Goal: Task Accomplishment & Management: Manage account settings

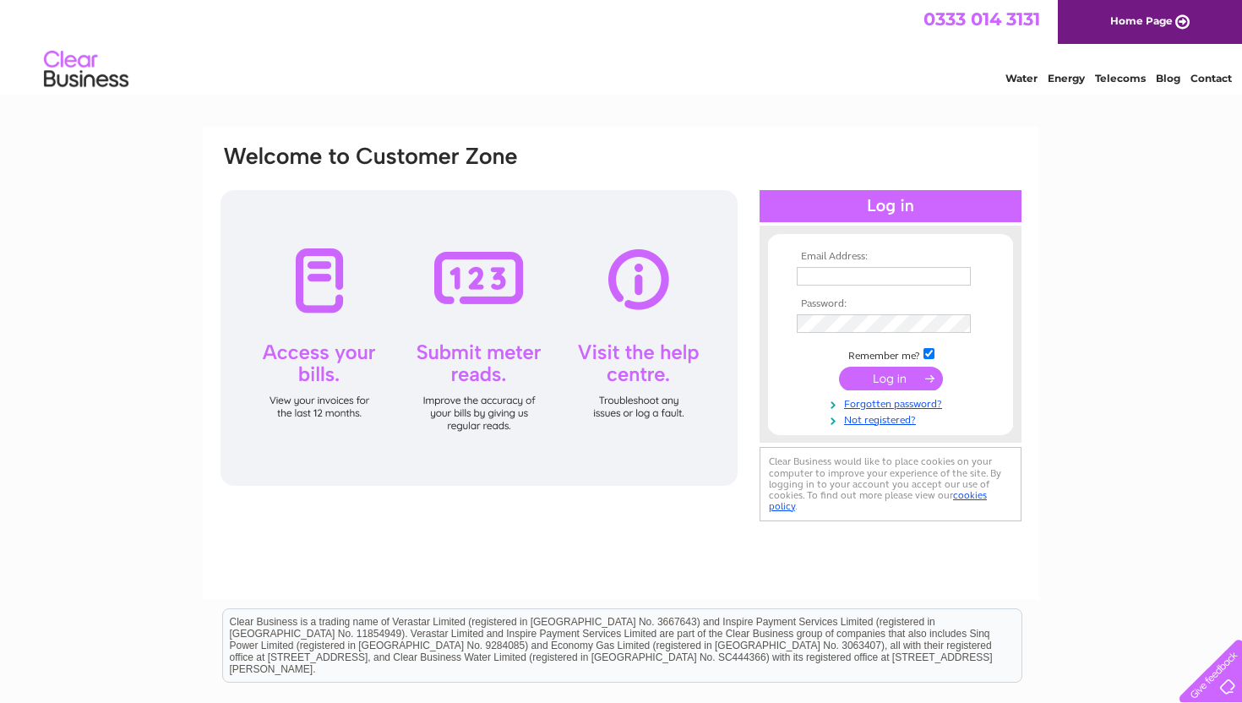
type input "[EMAIL_ADDRESS][DOMAIN_NAME]"
click at [912, 392] on td at bounding box center [890, 378] width 196 height 32
click at [918, 385] on input "submit" at bounding box center [891, 379] width 104 height 24
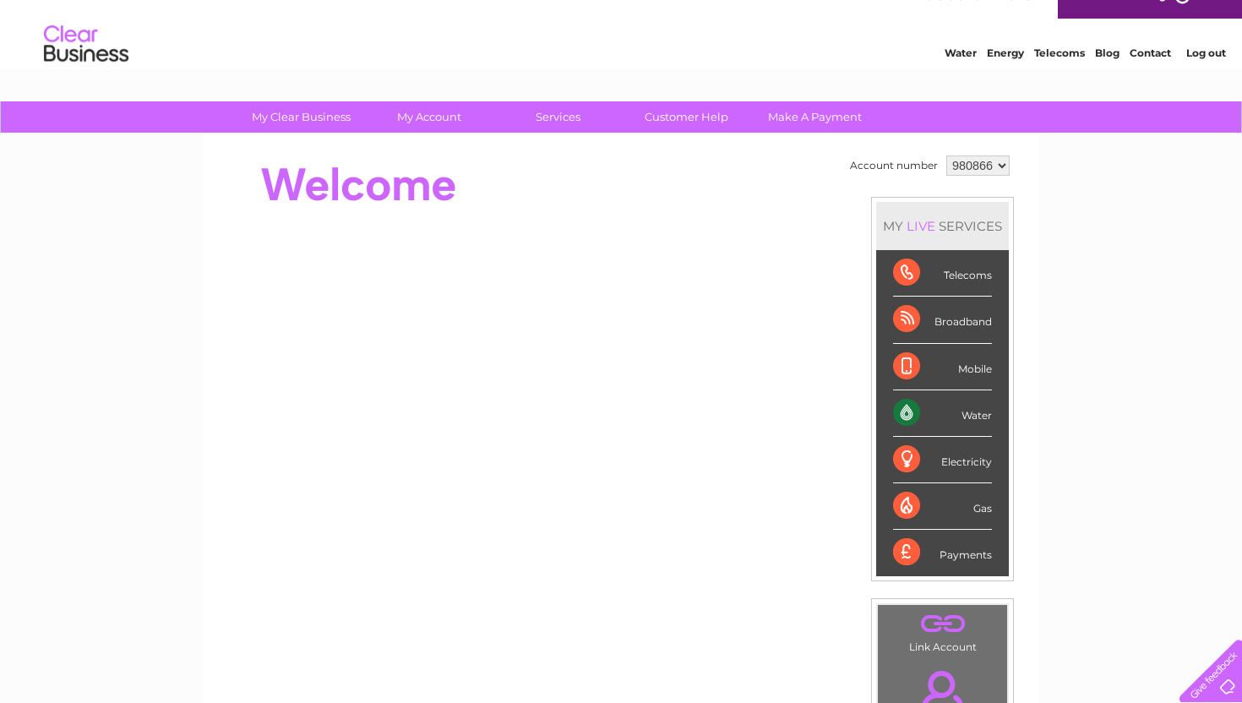
scroll to position [27, 0]
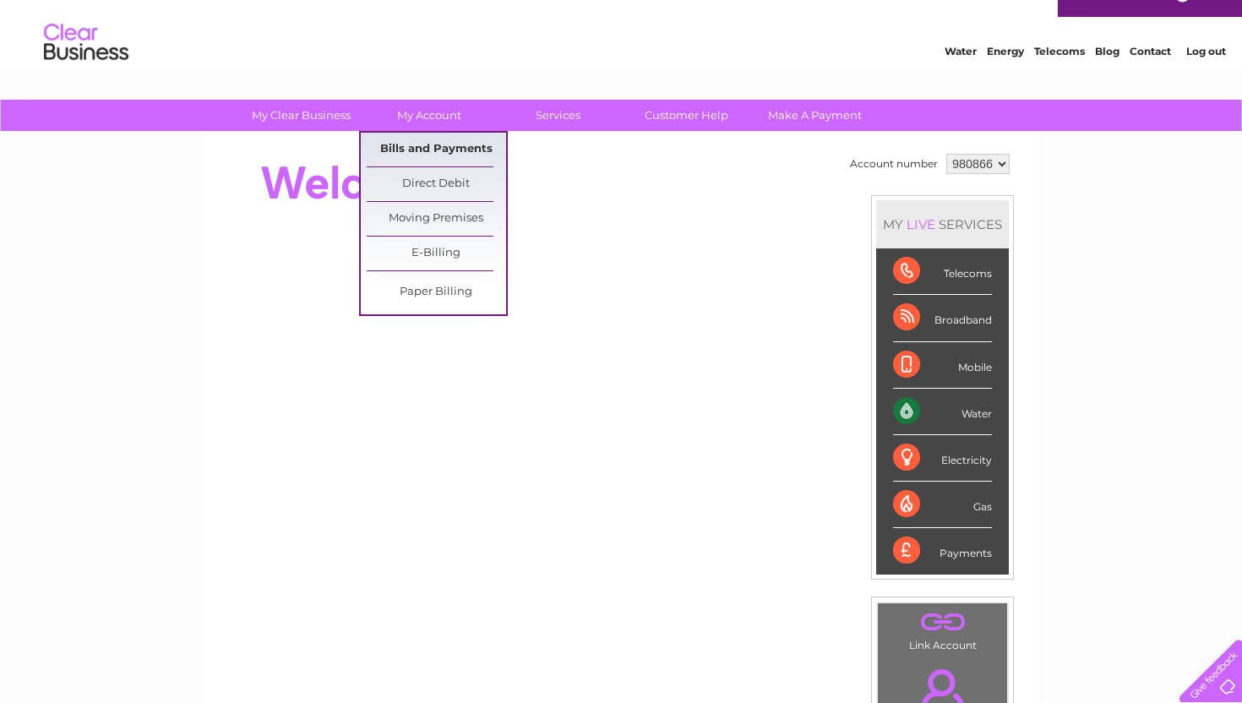
click at [436, 151] on link "Bills and Payments" at bounding box center [436, 150] width 139 height 34
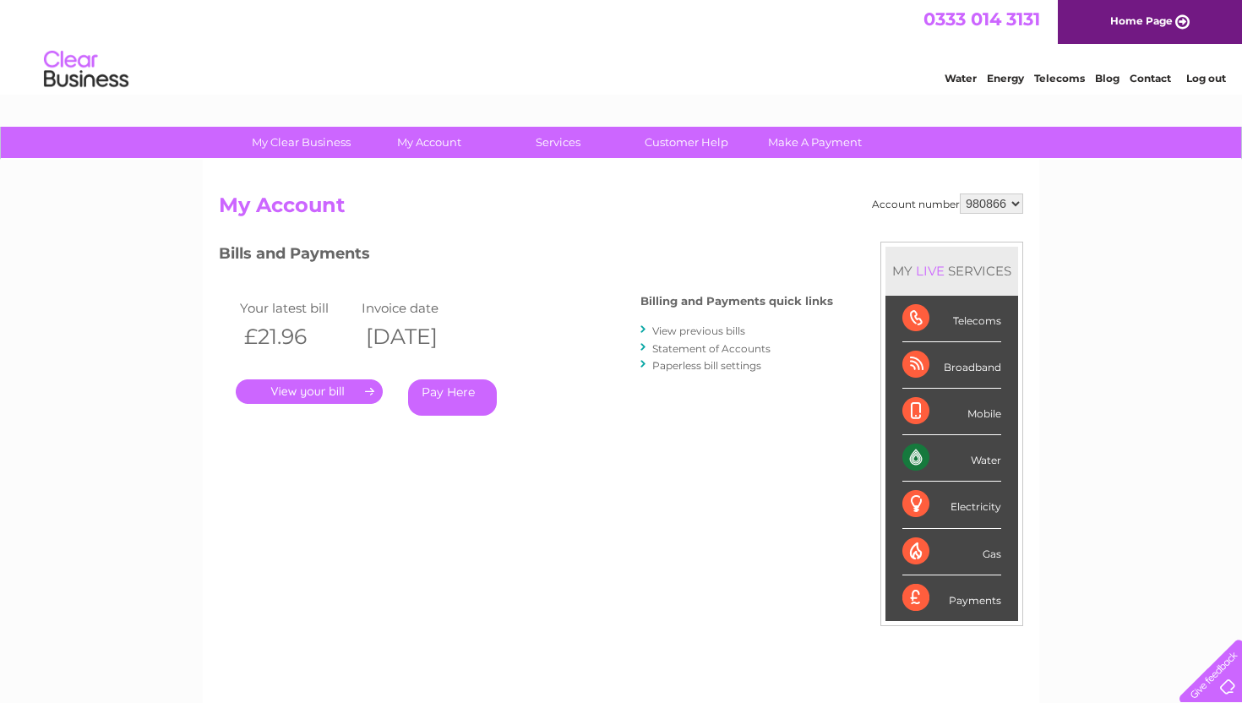
click at [360, 394] on link "." at bounding box center [309, 391] width 147 height 25
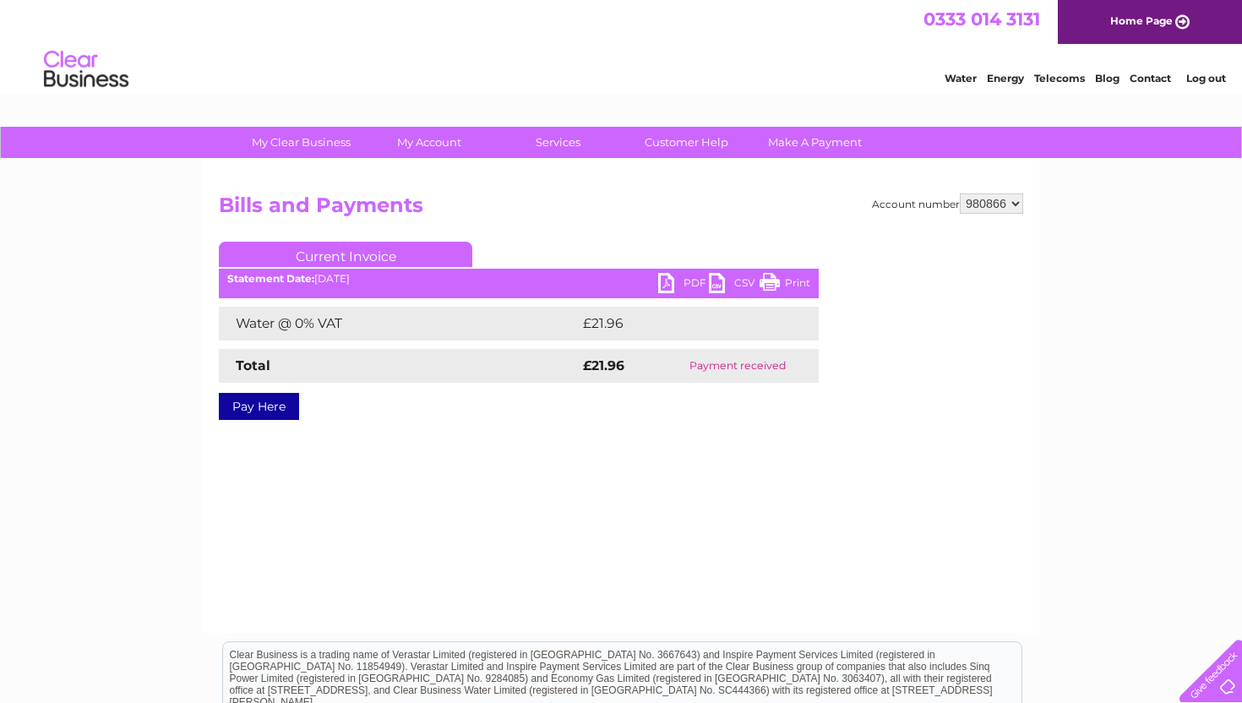
click at [660, 283] on link "PDF" at bounding box center [683, 285] width 51 height 25
